Goal: Use online tool/utility: Utilize a website feature to perform a specific function

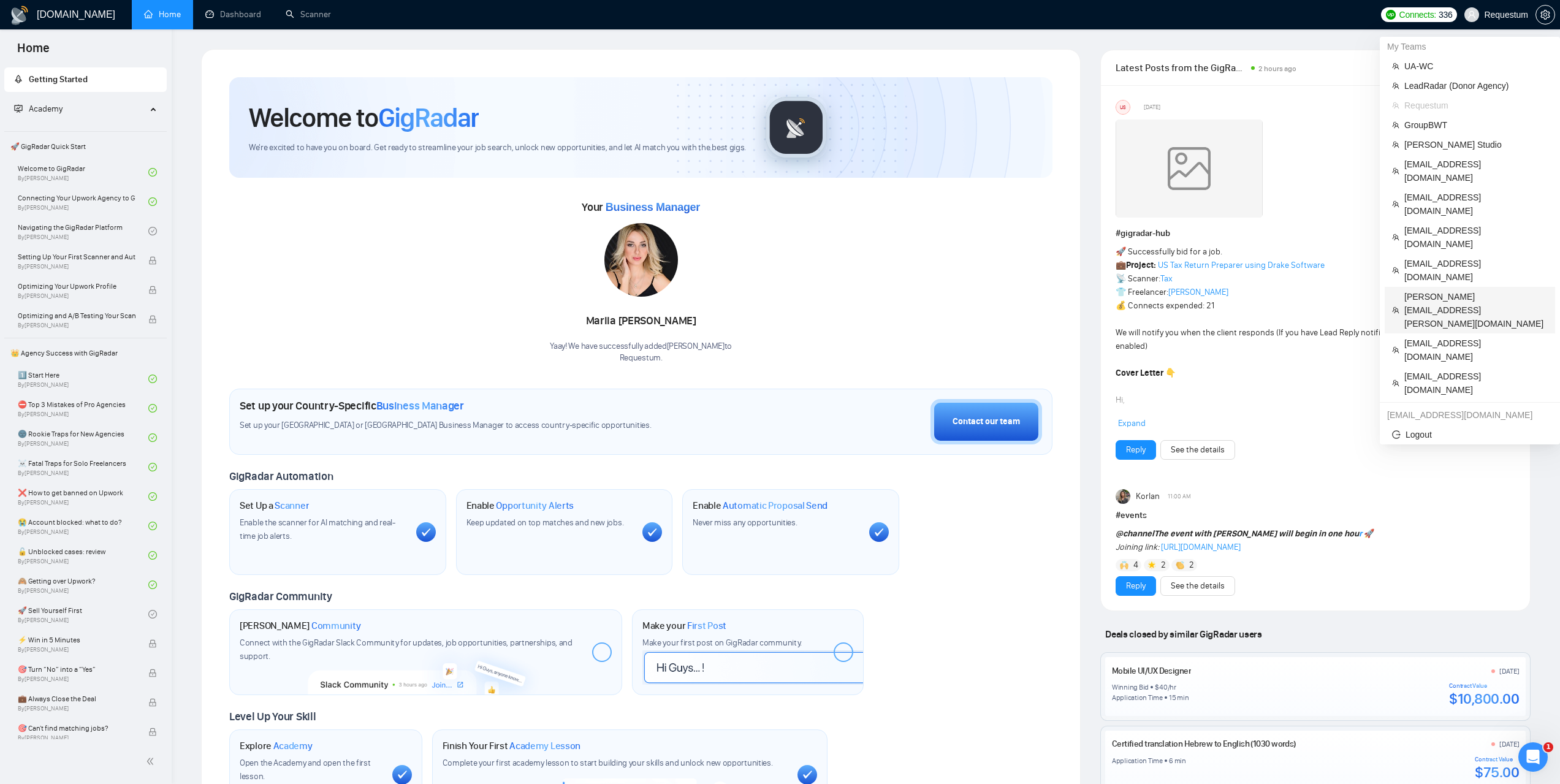
click at [1419, 289] on span "[PERSON_NAME][EMAIL_ADDRESS][PERSON_NAME][DOMAIN_NAME]" at bounding box center [1476, 309] width 143 height 40
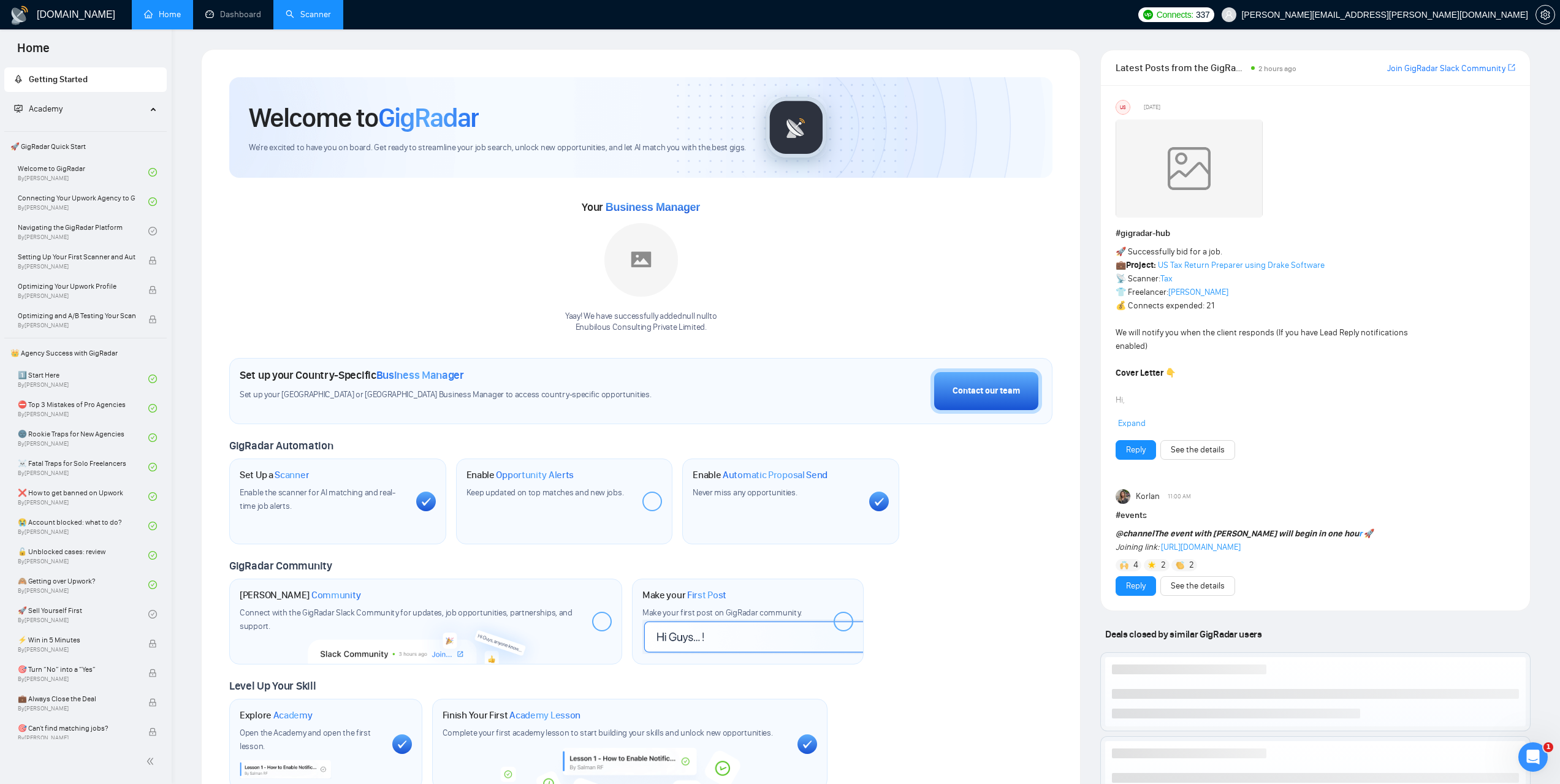
click at [306, 9] on link "Scanner" at bounding box center [308, 14] width 45 height 10
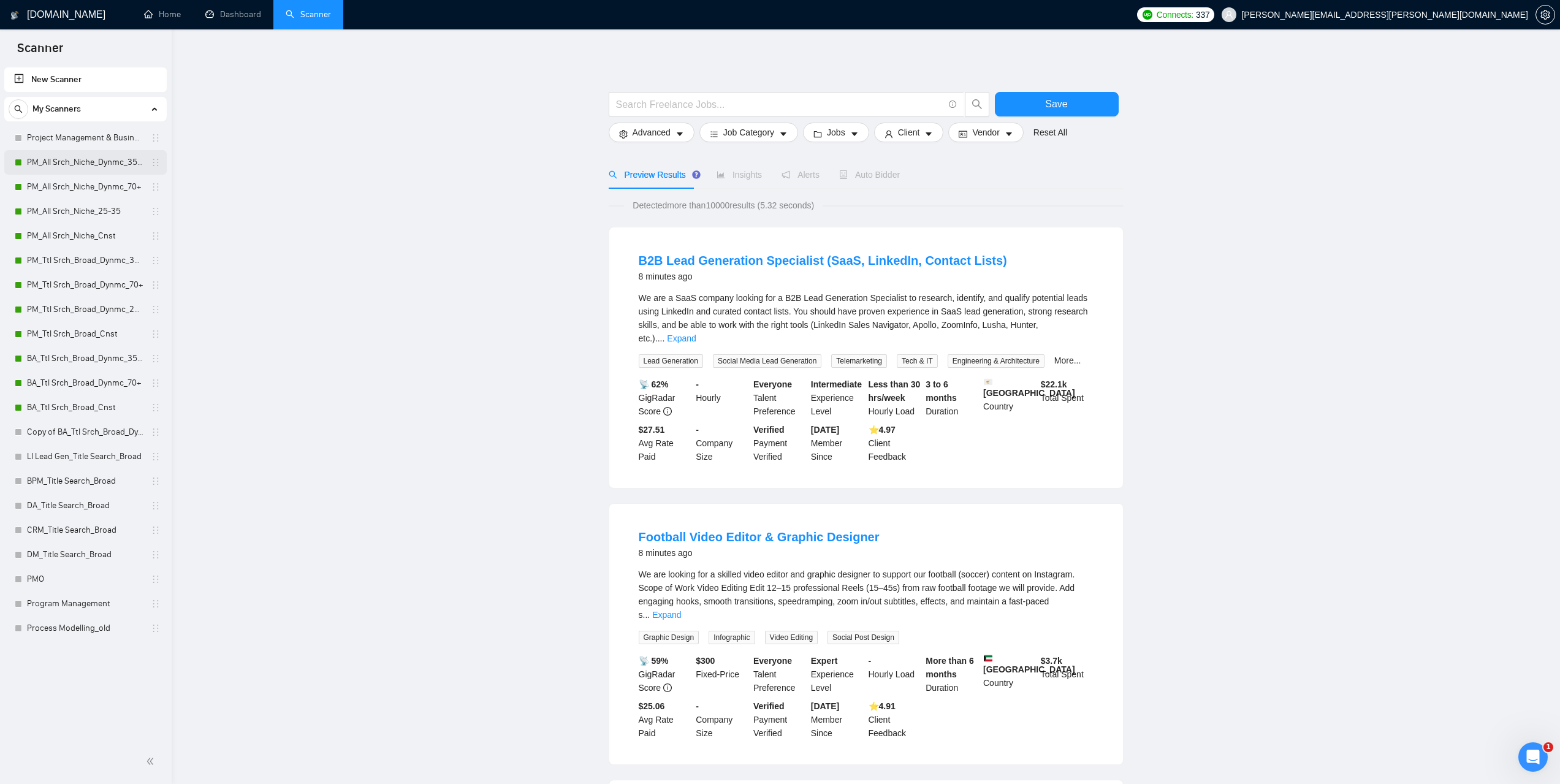
click at [68, 156] on link "PM_All Srch_Niche_Dynmc_35-70" at bounding box center [85, 162] width 116 height 24
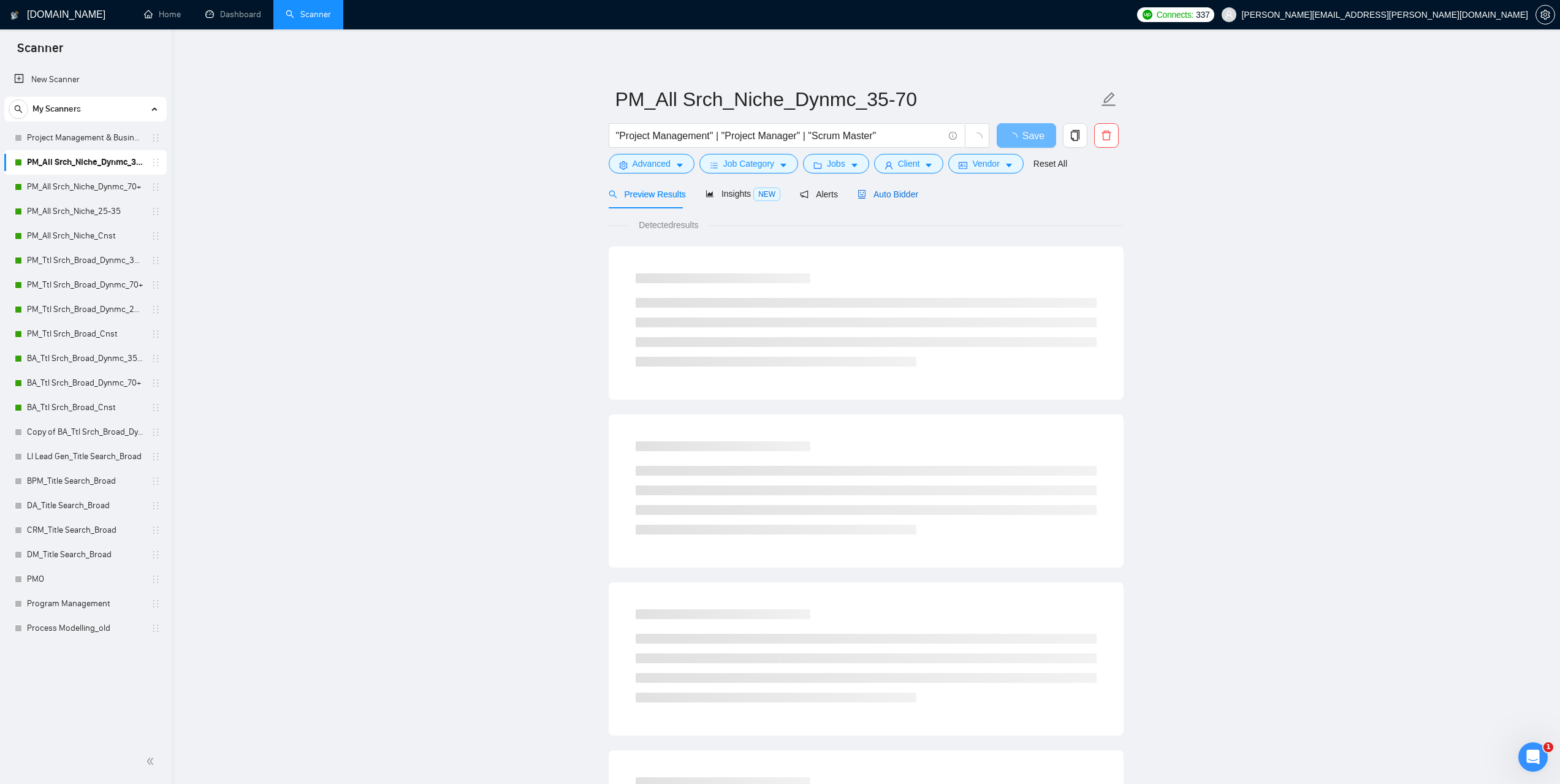
click at [891, 190] on span "Auto Bidder" at bounding box center [887, 194] width 61 height 9
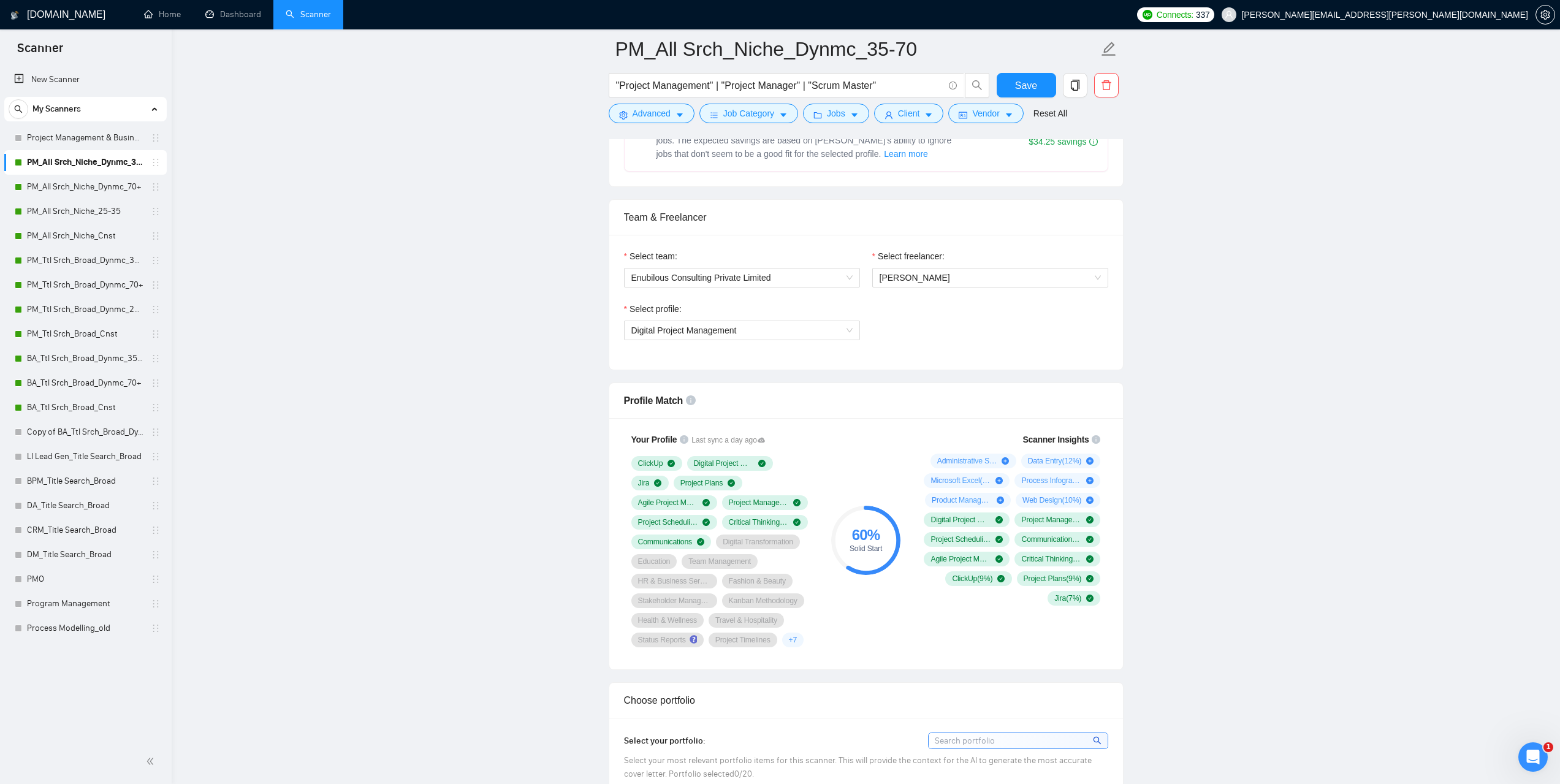
scroll to position [552, 0]
click at [997, 111] on button "Vendor" at bounding box center [986, 113] width 75 height 20
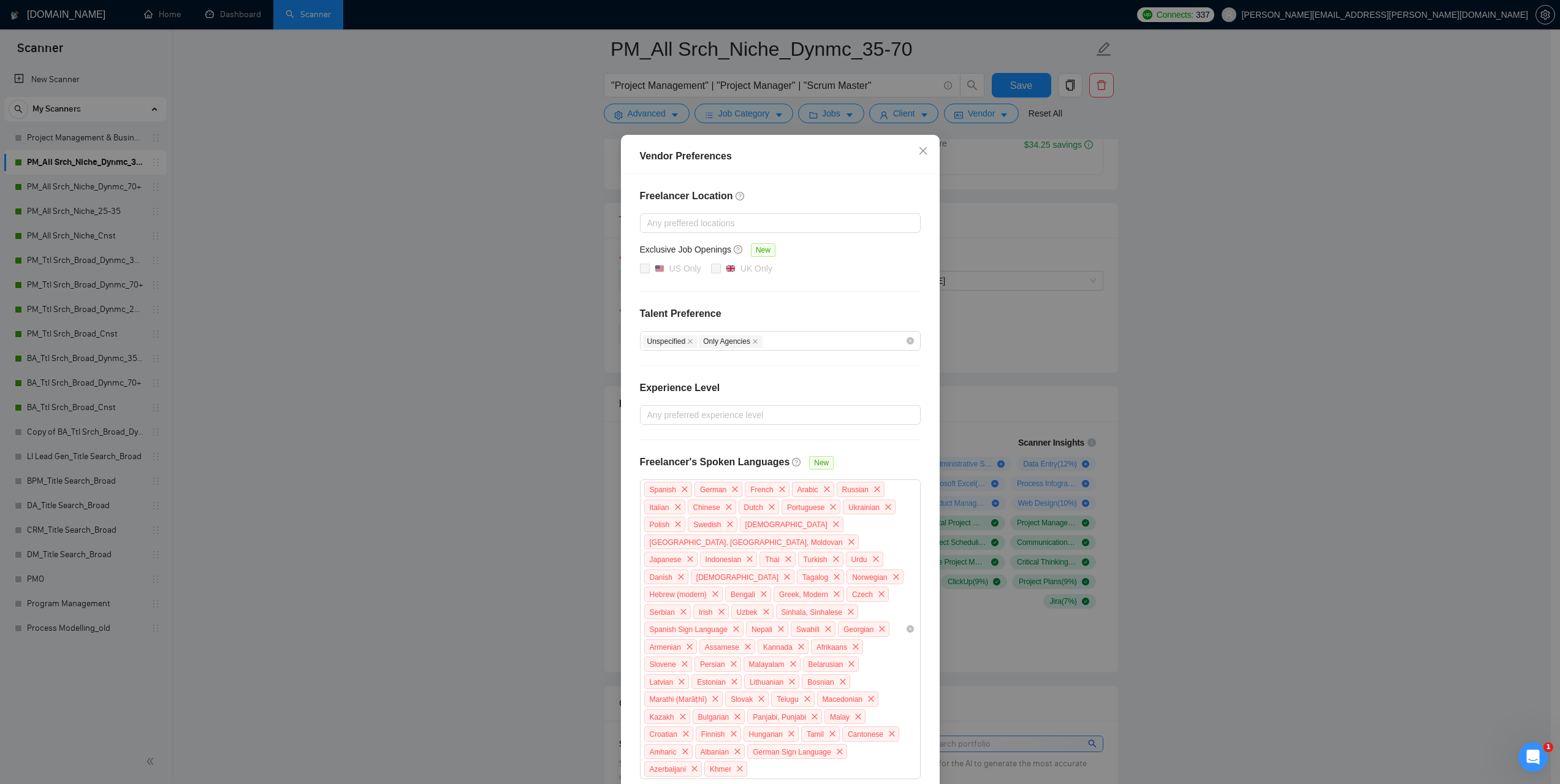
click at [1289, 269] on div "Vendor Preferences Freelancer Location Any preffered locations Exclusive Job Op…" at bounding box center [780, 392] width 1560 height 784
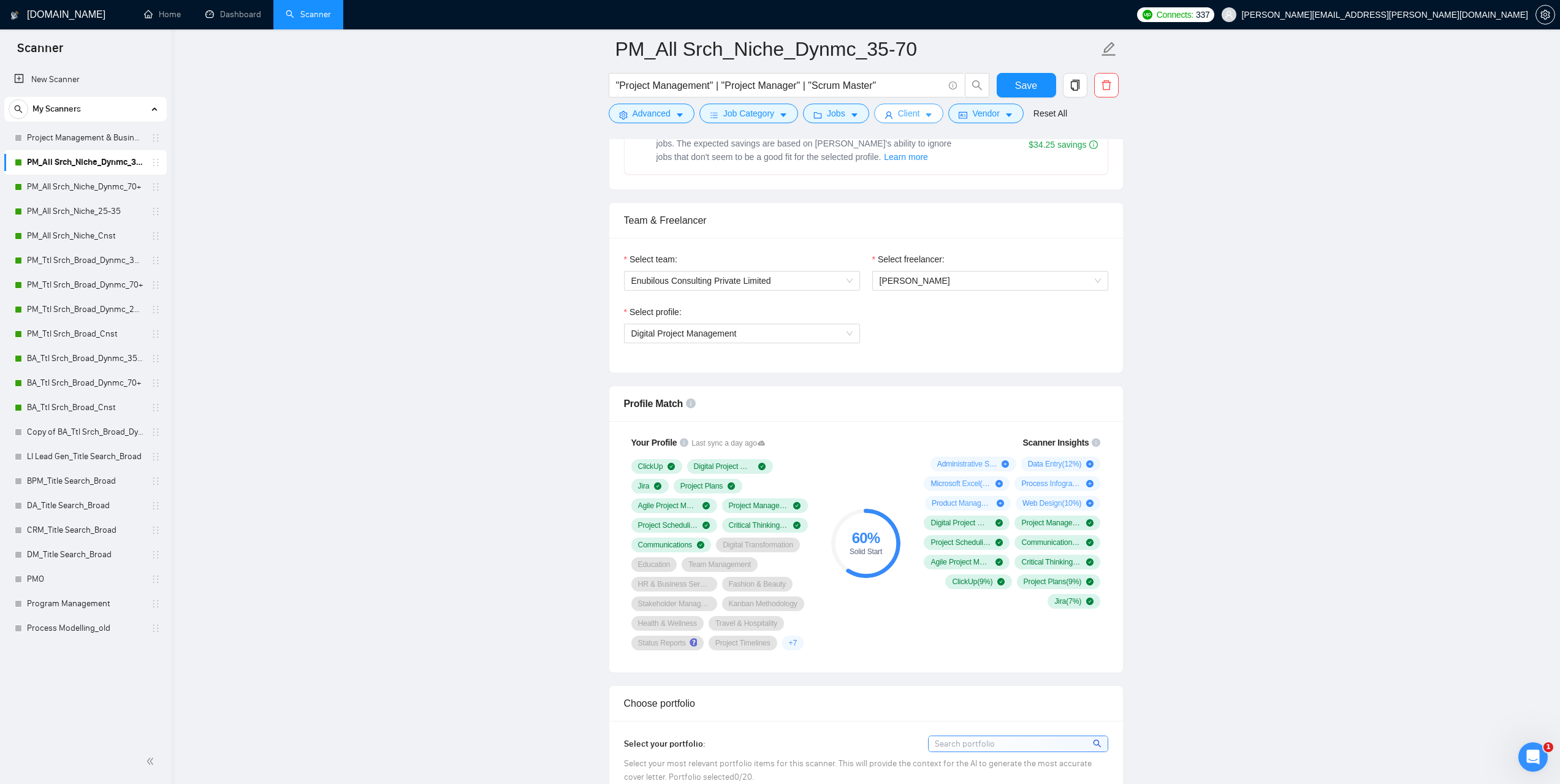
click at [908, 111] on span "Client" at bounding box center [909, 113] width 22 height 13
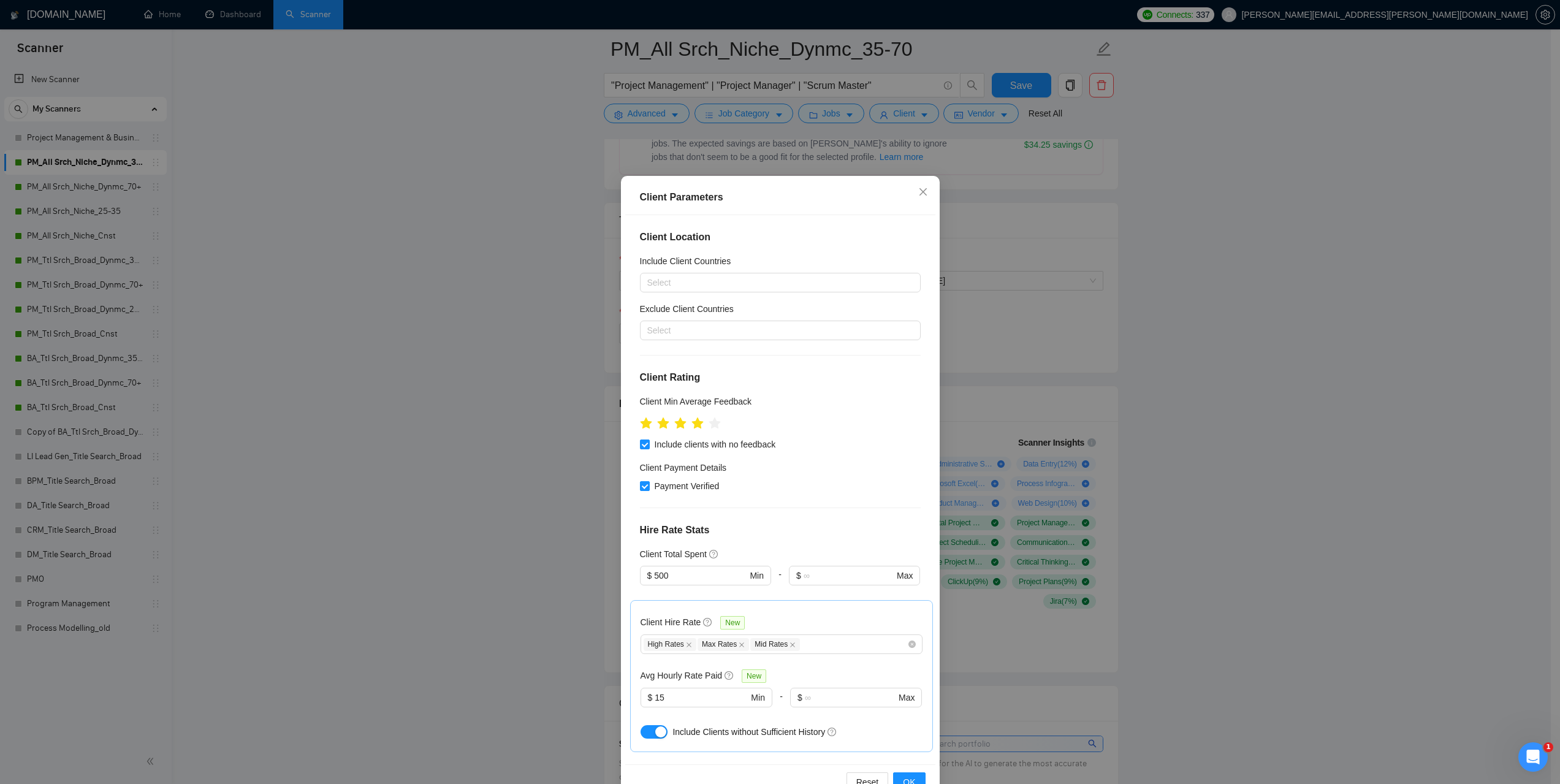
click at [1272, 283] on div "Client Parameters Client Location Include Client Countries Select Exclude Clien…" at bounding box center [780, 392] width 1560 height 784
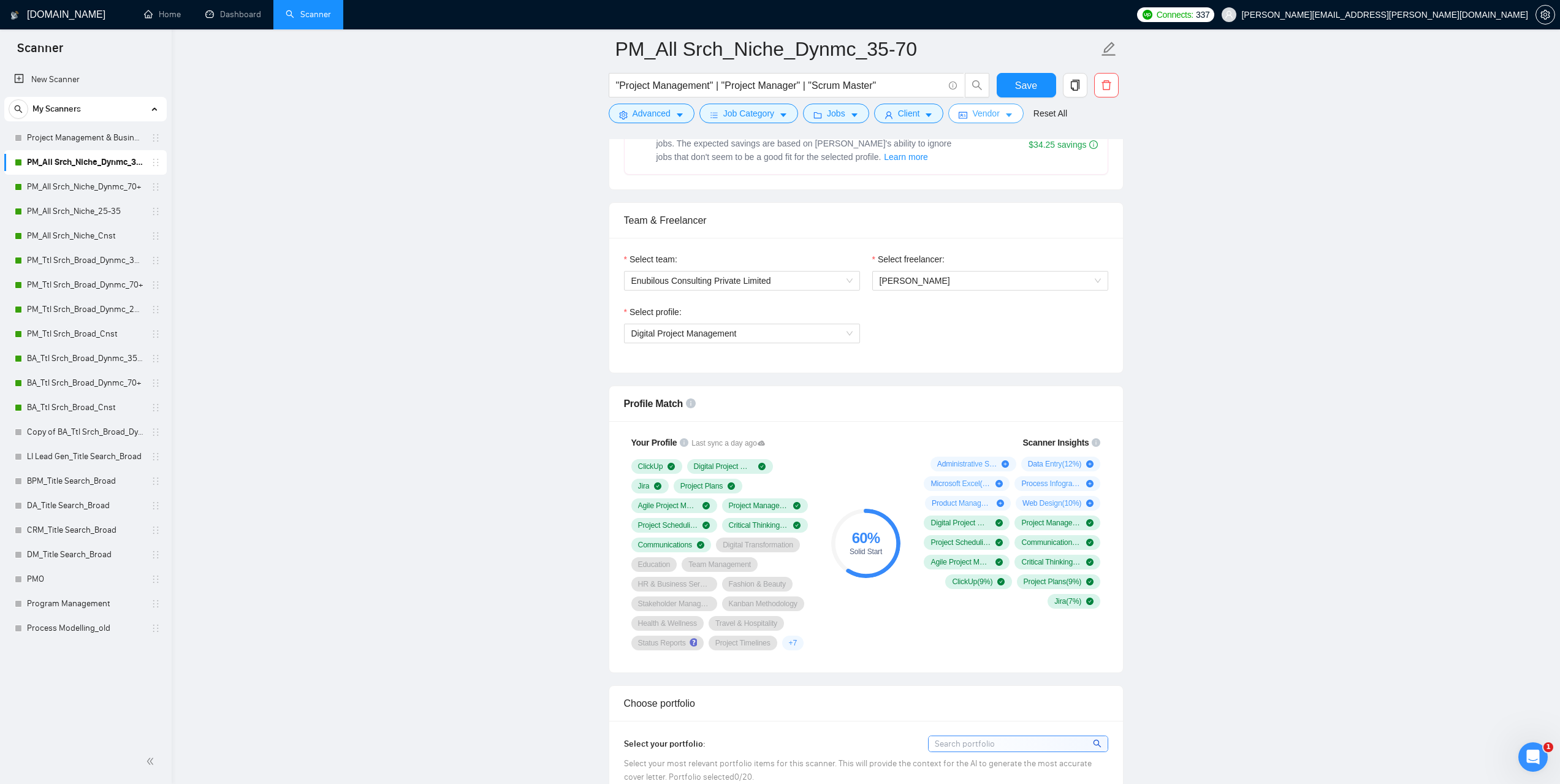
click at [973, 110] on span "Vendor" at bounding box center [986, 113] width 27 height 13
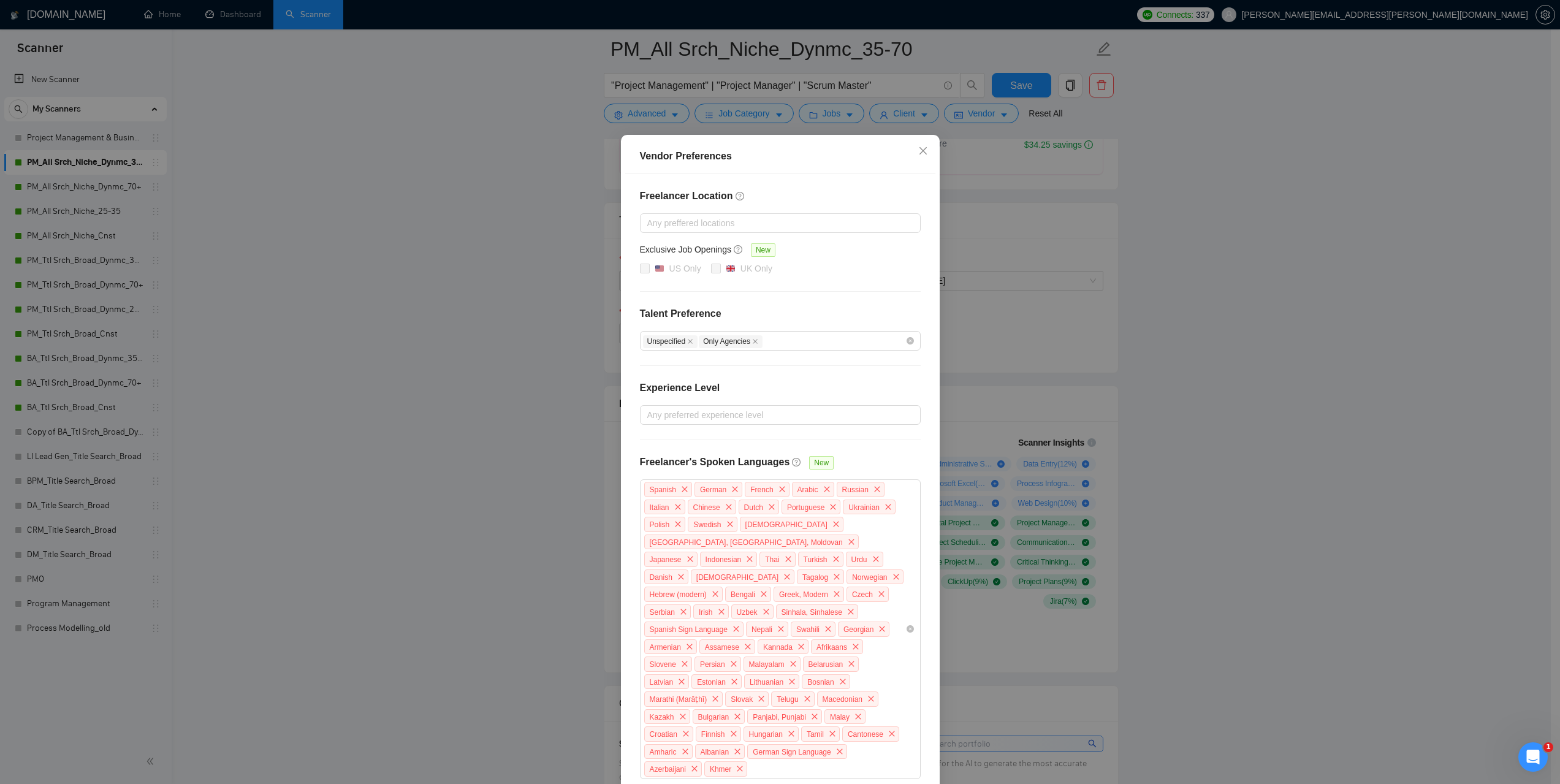
click at [1283, 299] on div "Vendor Preferences Freelancer Location Any preffered locations Exclusive Job Op…" at bounding box center [780, 392] width 1560 height 784
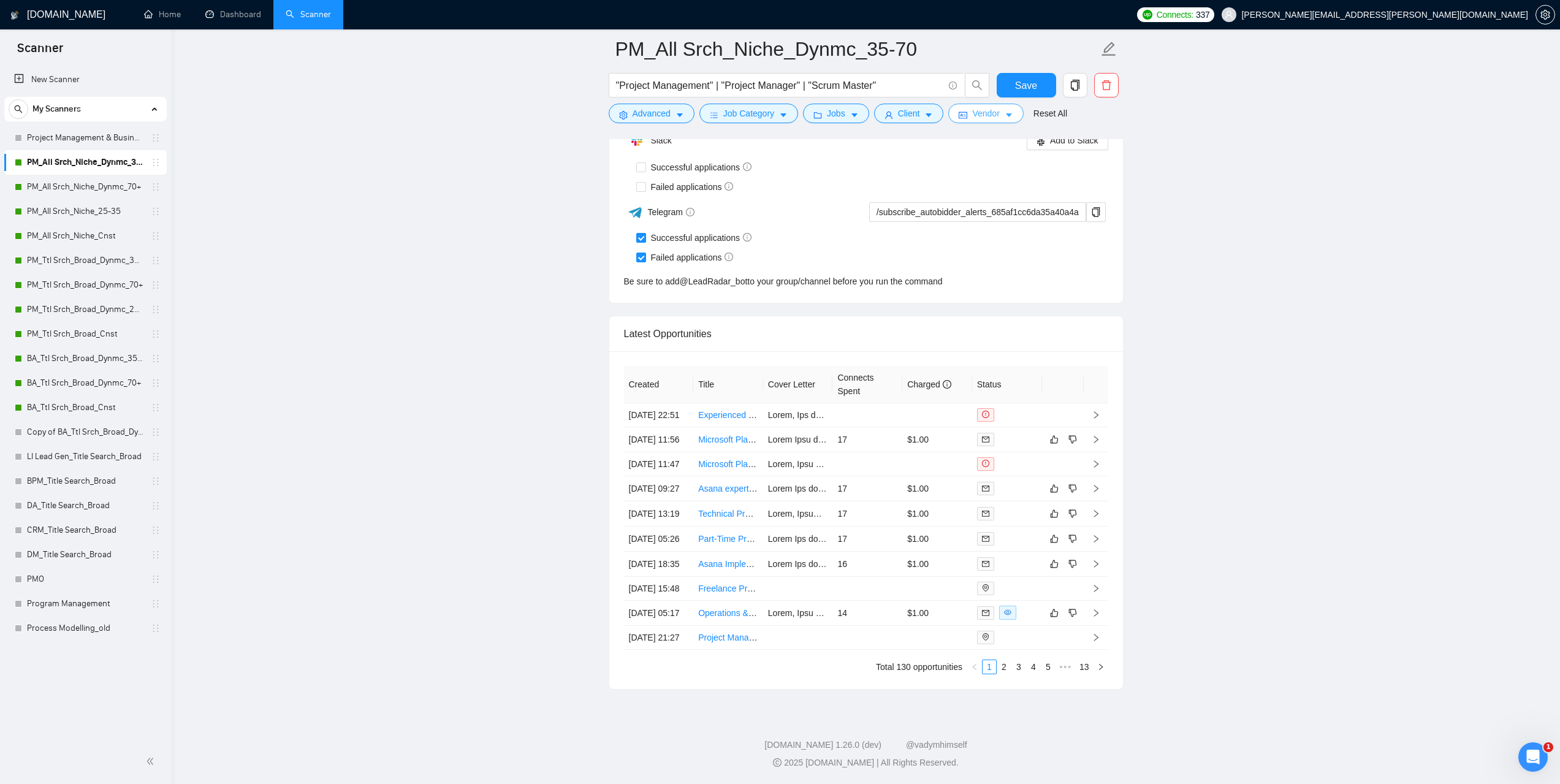
scroll to position [3064, 0]
click at [230, 12] on link "Dashboard" at bounding box center [233, 14] width 56 height 10
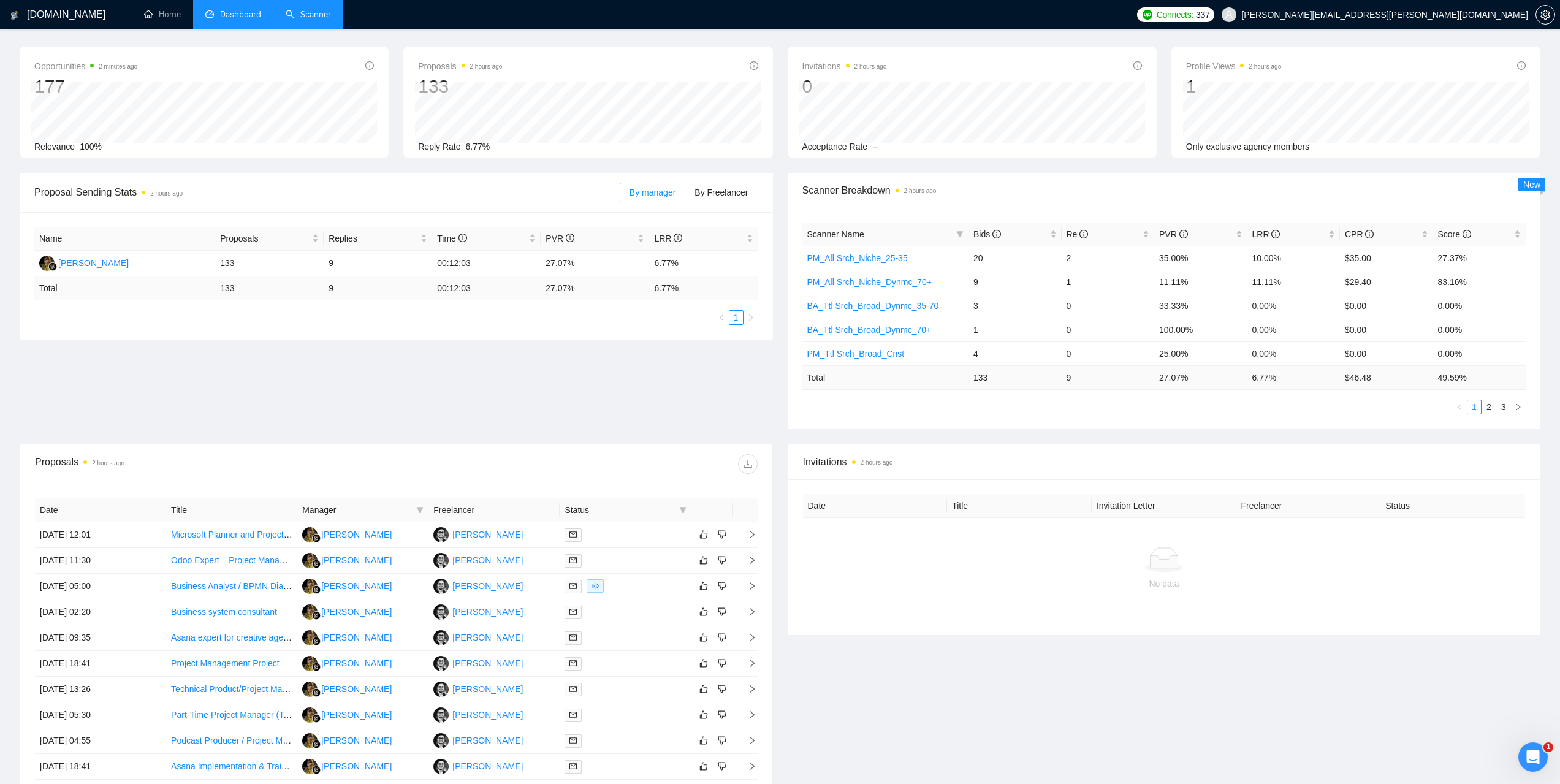
scroll to position [187, 0]
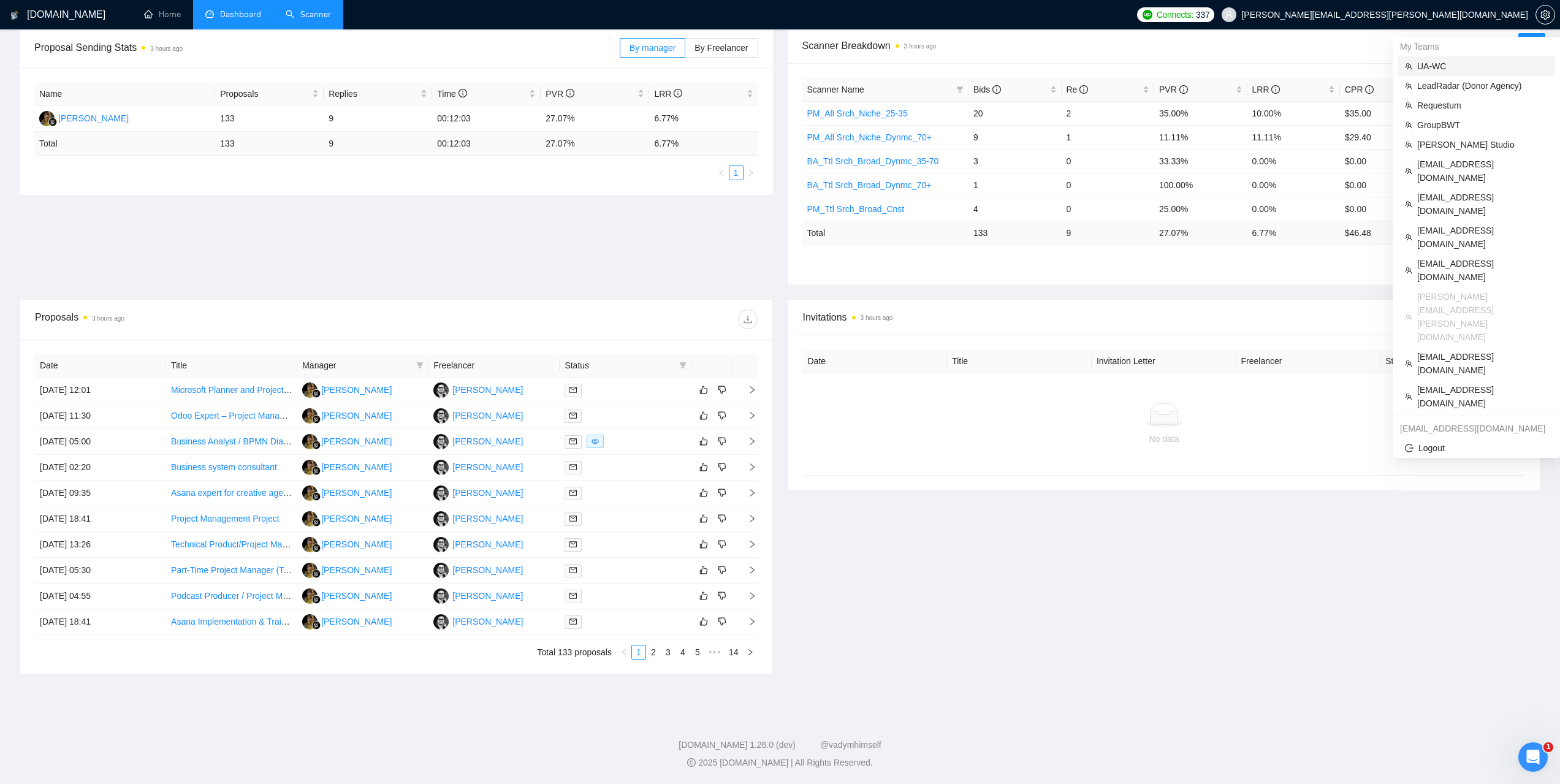
click at [1449, 61] on span "UA-WC" at bounding box center [1482, 66] width 130 height 13
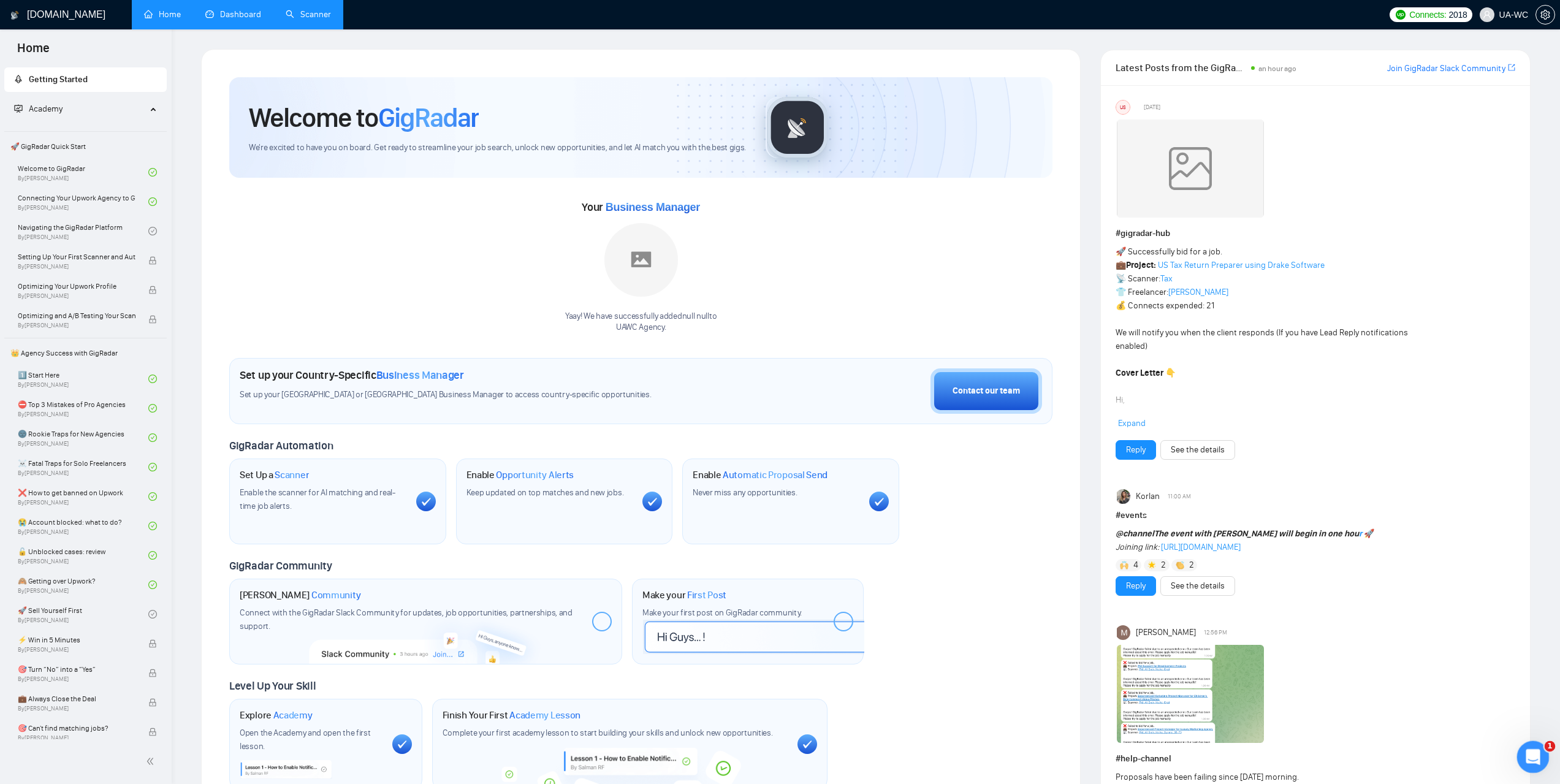
drag, startPoint x: 1527, startPoint y: 753, endPoint x: 2997, endPoint y: 1484, distance: 1641.7
click at [1526, 752] on icon "Відкрити програму для спілкування Intercom" at bounding box center [1532, 756] width 21 height 21
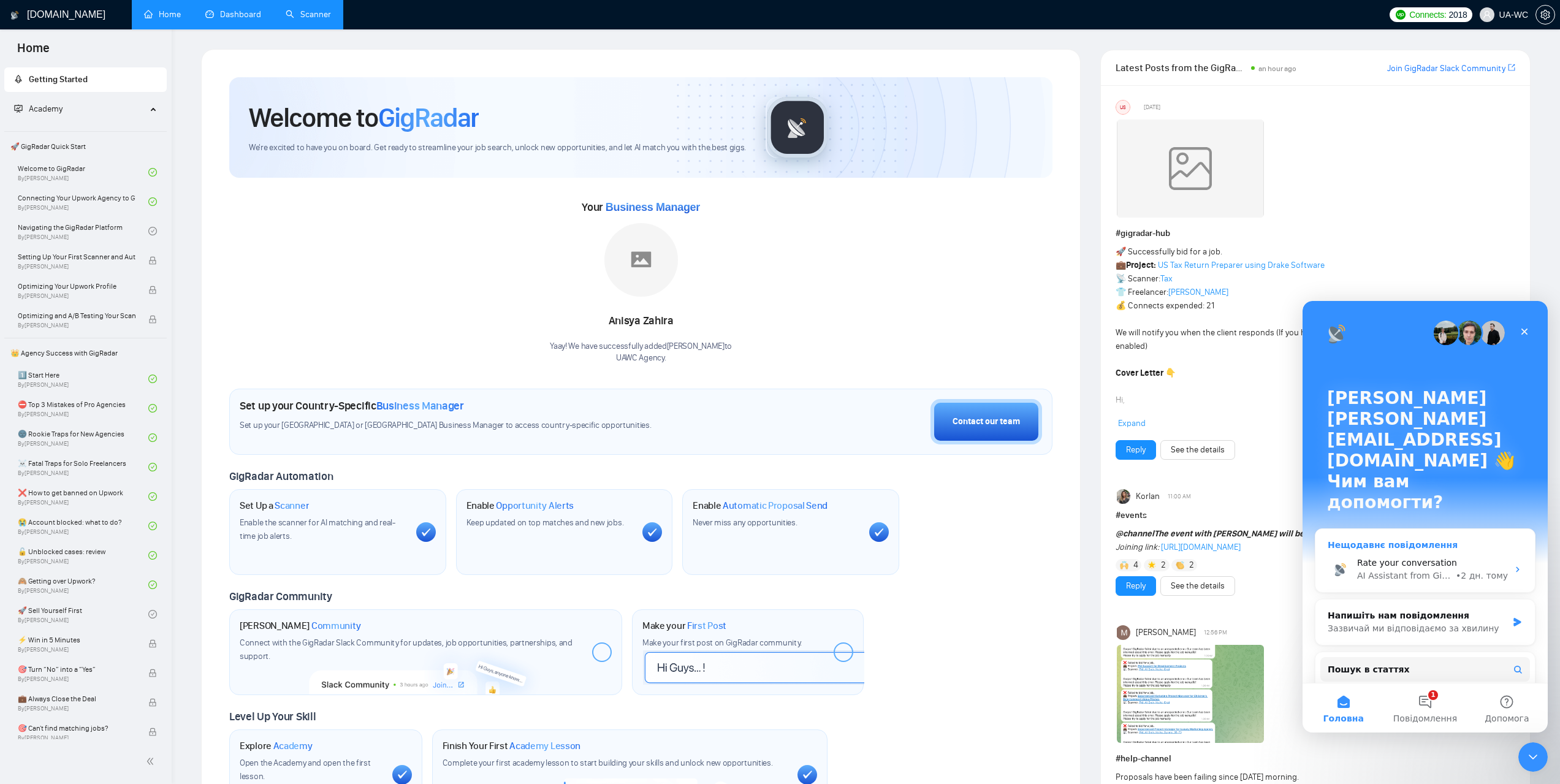
click at [1489, 570] on div "• 2 дн. тому" at bounding box center [1482, 576] width 52 height 13
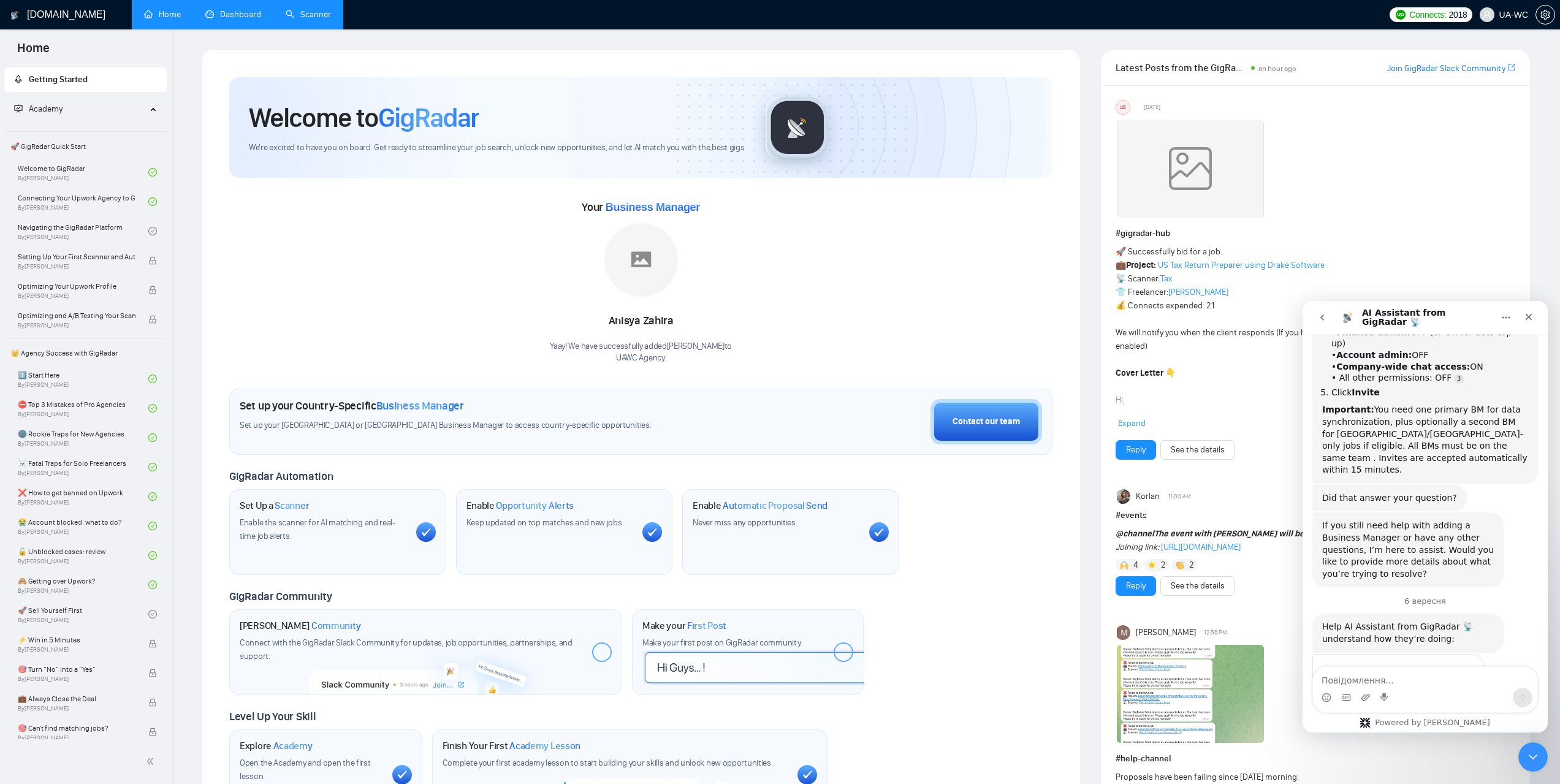
scroll to position [304, 0]
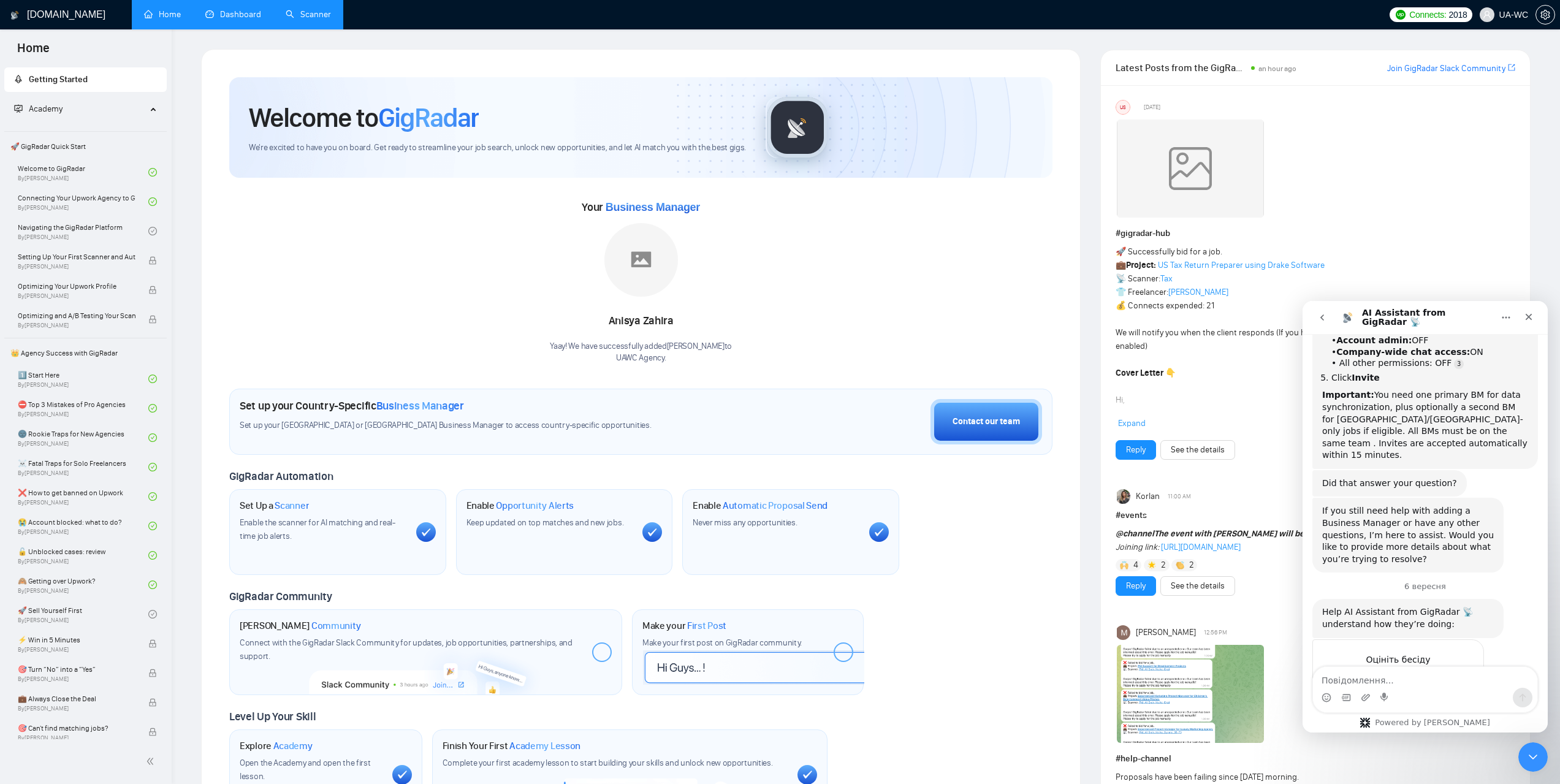
click at [1364, 681] on textarea "Повідомлення..." at bounding box center [1424, 677] width 224 height 21
type textarea "Articles on how to train Laziza"
click at [1525, 696] on icon "Надіслати повідомлення…" at bounding box center [1523, 697] width 9 height 9
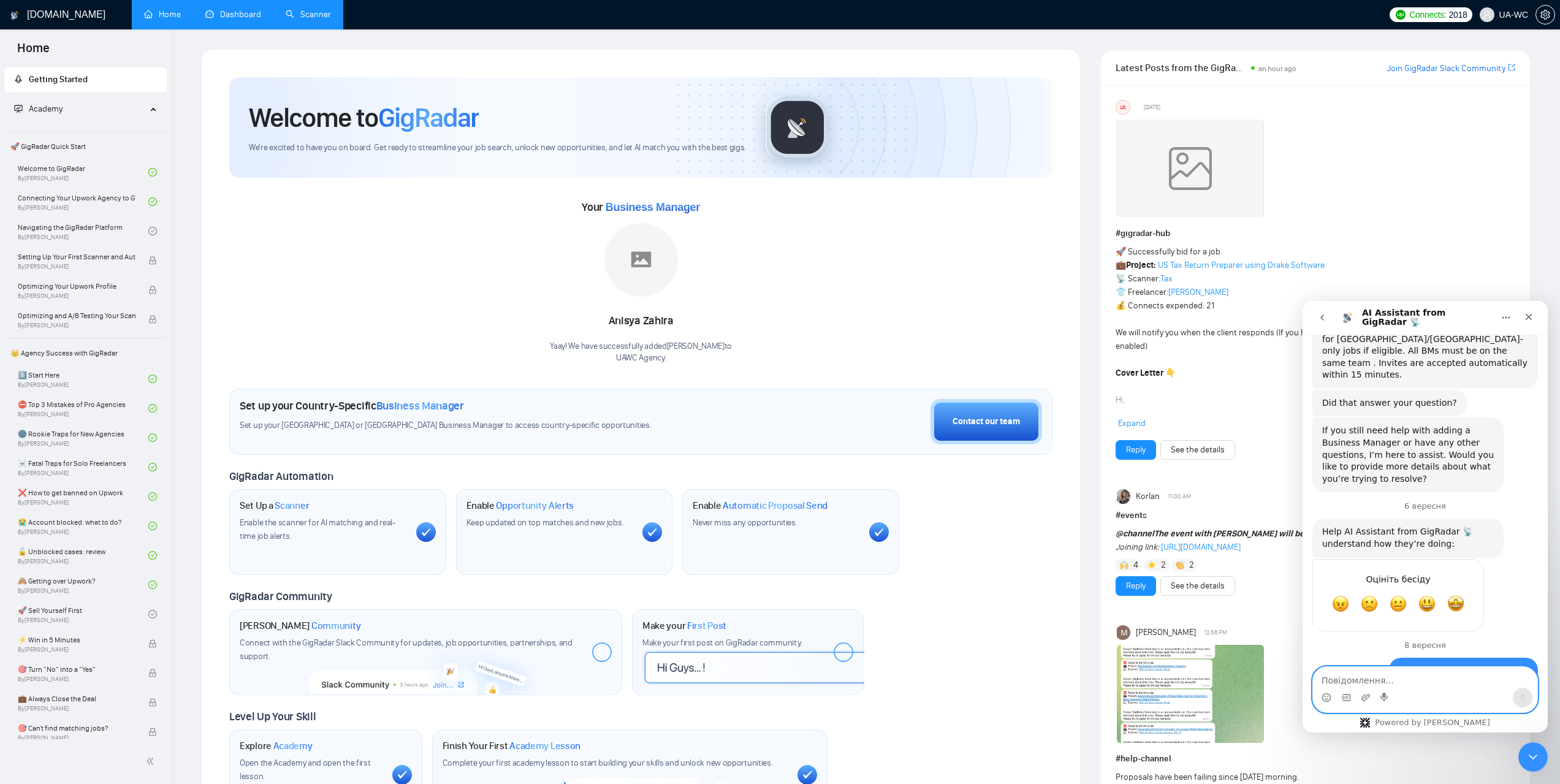
scroll to position [397, 0]
